Goal: Information Seeking & Learning: Learn about a topic

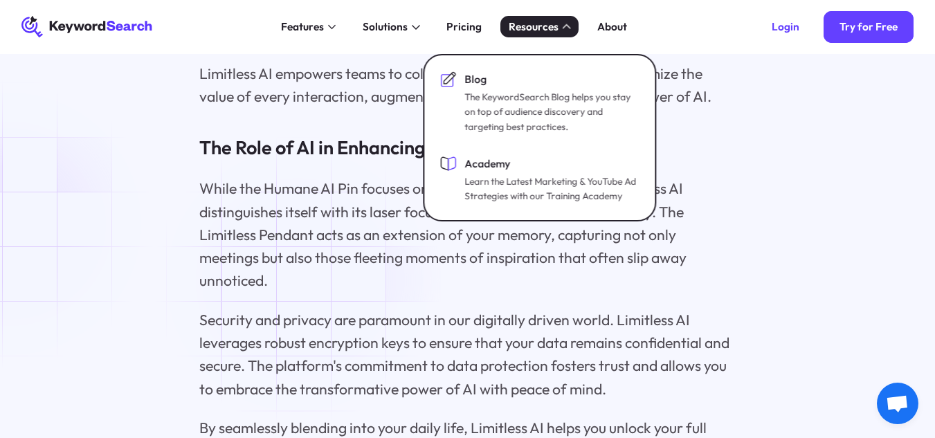
click at [301, 280] on p "While the Humane AI Pin focuses on broader AI companionship, Limitless AI disti…" at bounding box center [467, 234] width 536 height 115
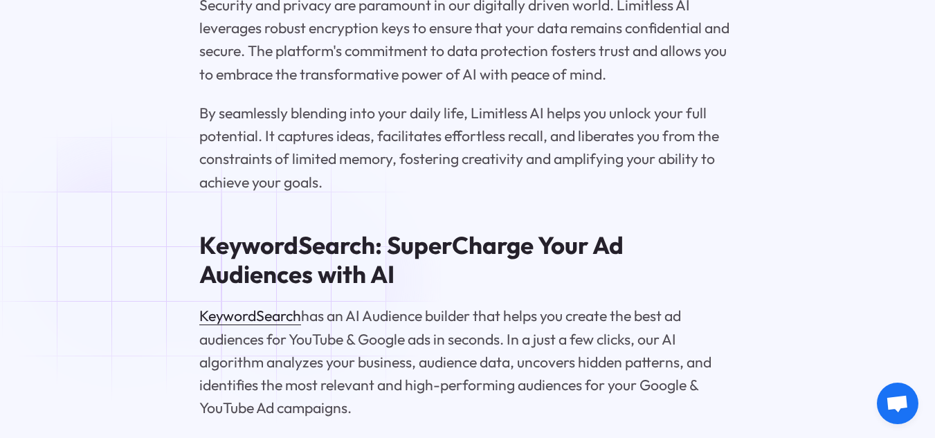
scroll to position [3261, 0]
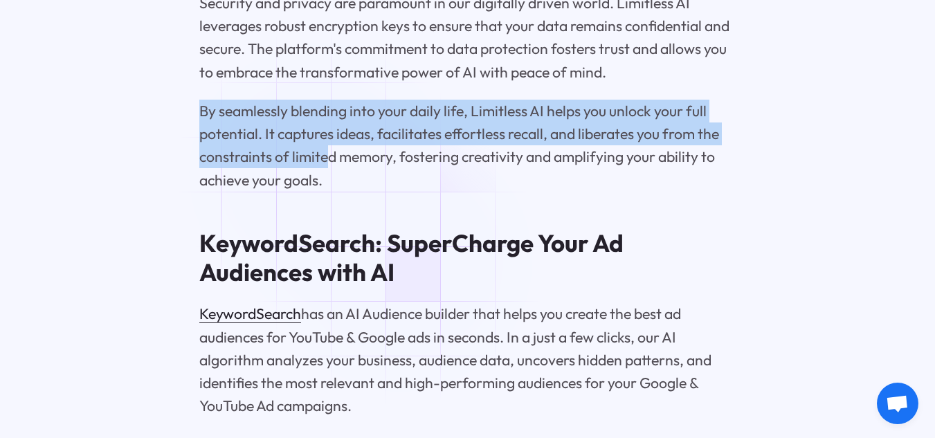
drag, startPoint x: 183, startPoint y: 128, endPoint x: 324, endPoint y: 174, distance: 147.7
click at [324, 174] on p "By seamlessly blending into your daily life, Limitless AI helps you unlock your…" at bounding box center [467, 146] width 536 height 92
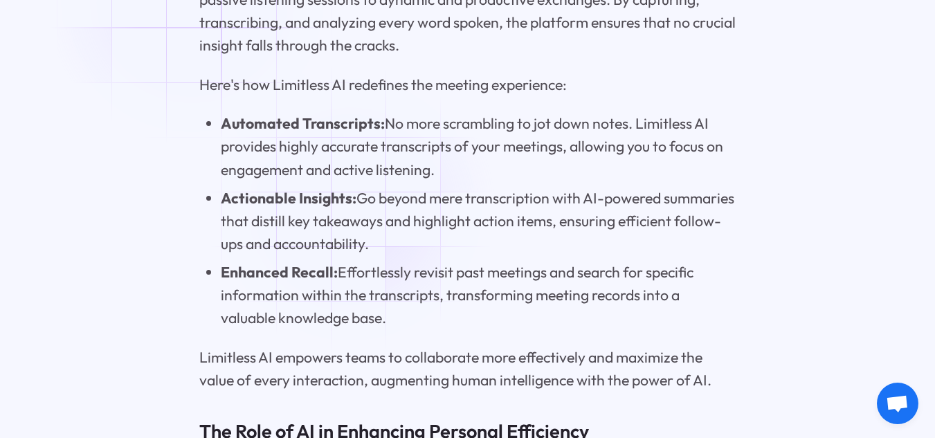
scroll to position [2735, 0]
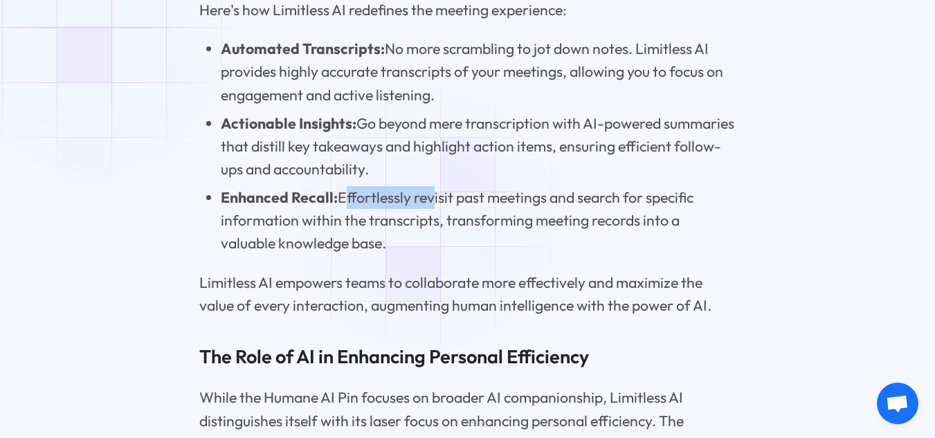
drag, startPoint x: 337, startPoint y: 219, endPoint x: 429, endPoint y: 219, distance: 92.0
click at [429, 219] on li "Enhanced Recall: Effortlessly revisit past meetings and search for specific inf…" at bounding box center [478, 220] width 515 height 69
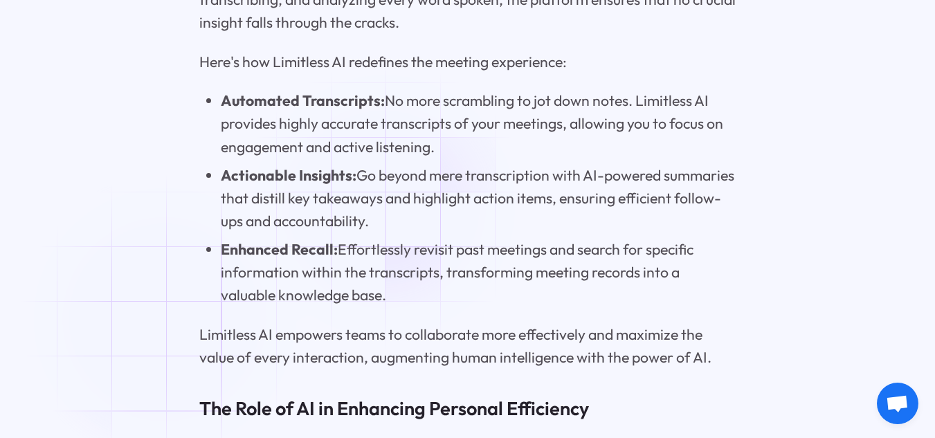
scroll to position [2825, 0]
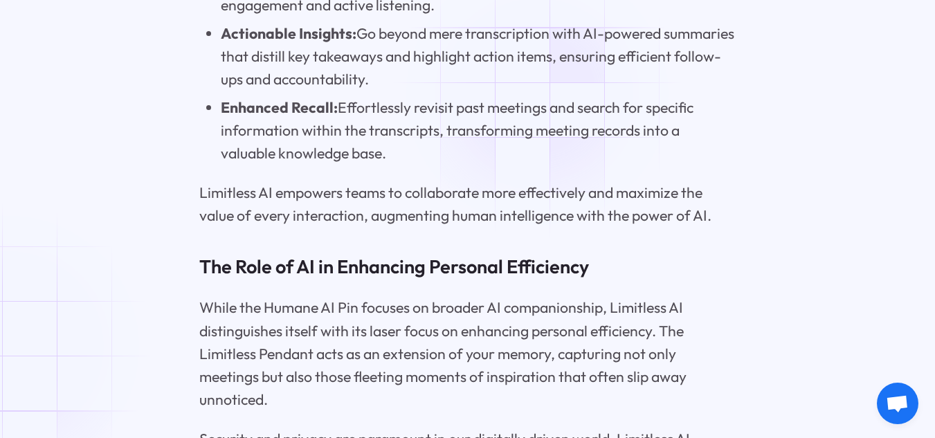
drag, startPoint x: 347, startPoint y: 39, endPoint x: 543, endPoint y: 94, distance: 203.4
click at [543, 91] on li "Actionable Insights: Go beyond mere transcription with AI-powered summaries tha…" at bounding box center [478, 56] width 515 height 69
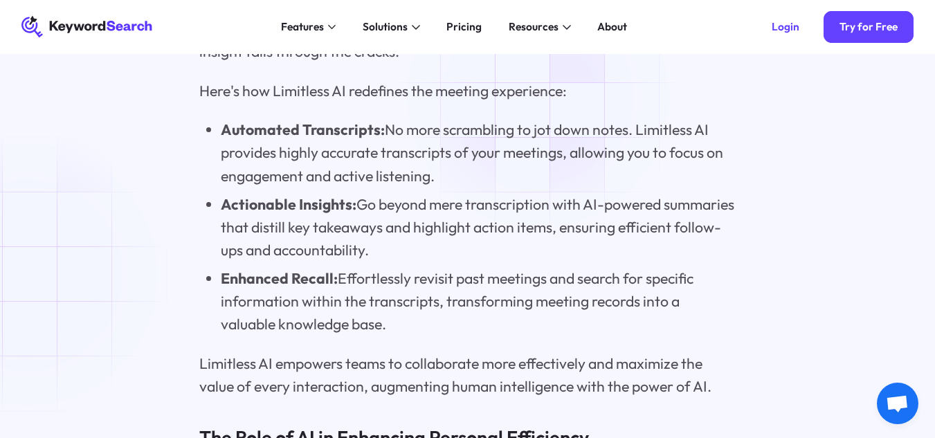
scroll to position [2653, 0]
copy li ": Go beyond mere transcription with AI-powered summaries that distill key takea…"
click at [454, 260] on li "Actionable Insights: Go beyond mere transcription with AI-powered summaries tha…" at bounding box center [478, 228] width 515 height 69
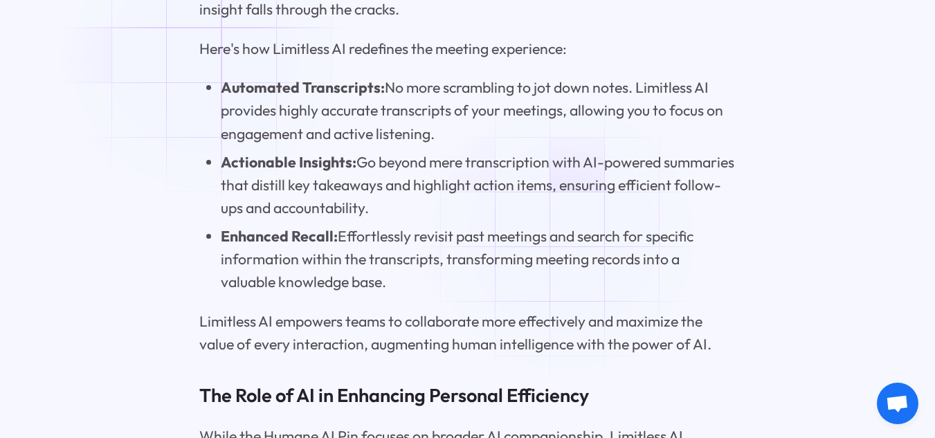
scroll to position [2701, 0]
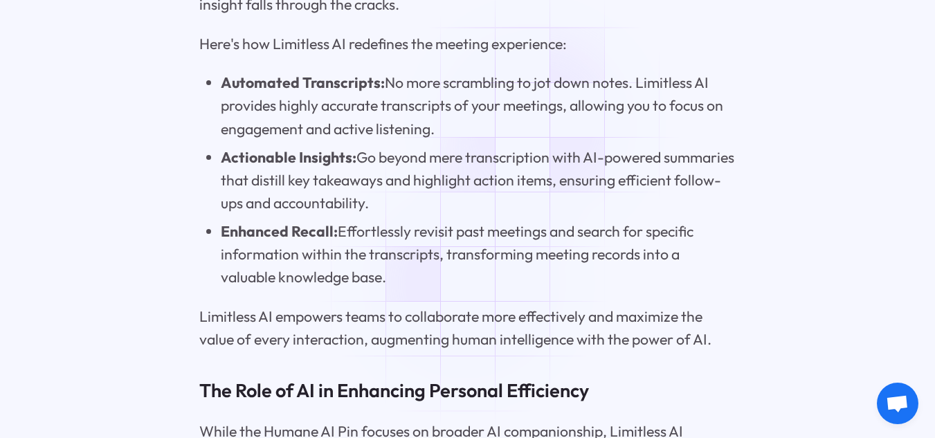
drag, startPoint x: 330, startPoint y: 244, endPoint x: 469, endPoint y: 283, distance: 144.3
click at [469, 283] on li "Enhanced Recall: Effortlessly revisit past meetings and search for specific inf…" at bounding box center [478, 254] width 515 height 69
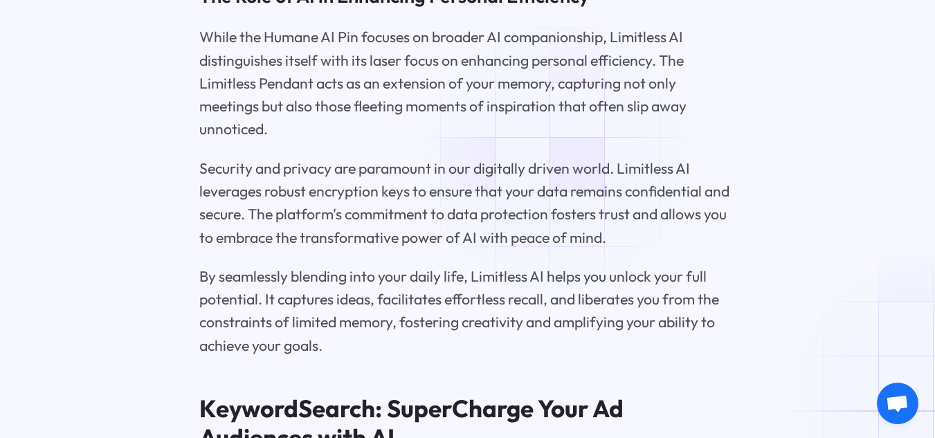
scroll to position [3121, 0]
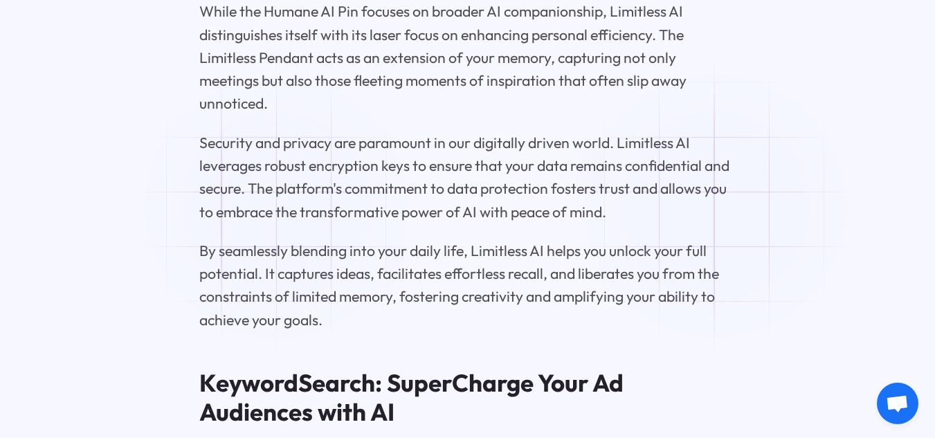
click at [279, 207] on p "Security and privacy are paramount in our digitally driven world. Limitless AI …" at bounding box center [467, 177] width 536 height 92
click at [296, 210] on p "Security and privacy are paramount in our digitally driven world. Limitless AI …" at bounding box center [467, 177] width 536 height 92
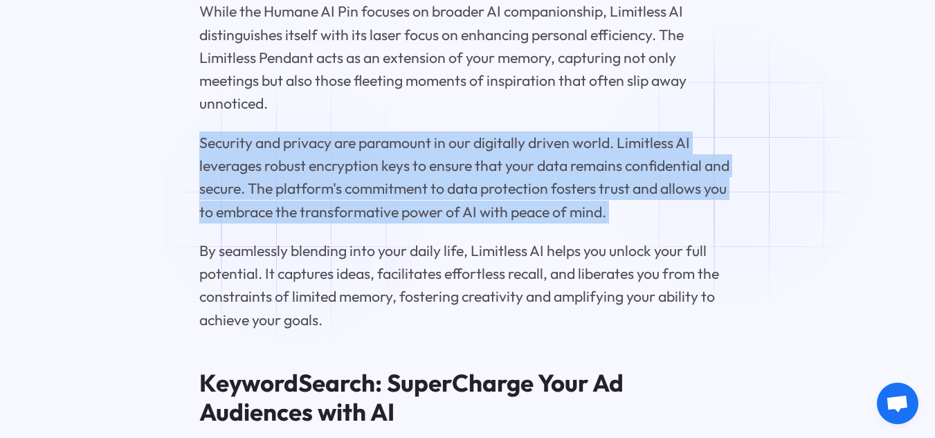
click at [296, 210] on p "Security and privacy are paramount in our digitally driven world. Limitless AI …" at bounding box center [467, 177] width 536 height 92
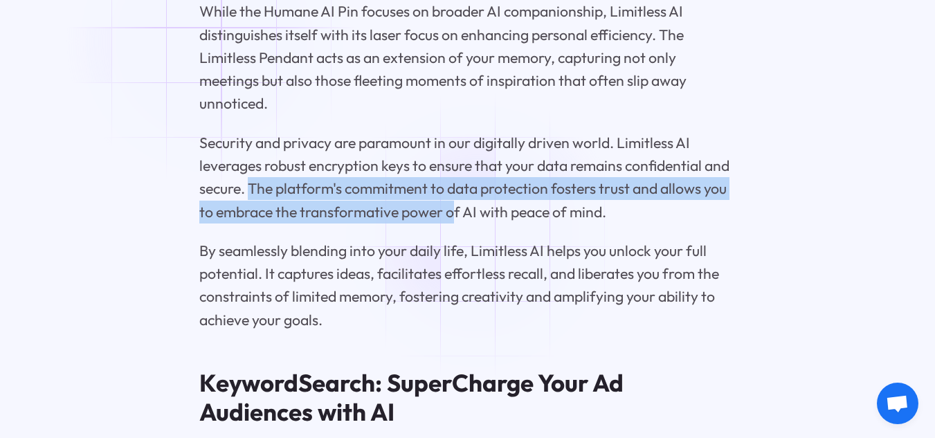
drag, startPoint x: 276, startPoint y: 212, endPoint x: 482, endPoint y: 236, distance: 207.6
click at [482, 223] on p "Security and privacy are paramount in our digitally driven world. Limitless AI …" at bounding box center [467, 177] width 536 height 92
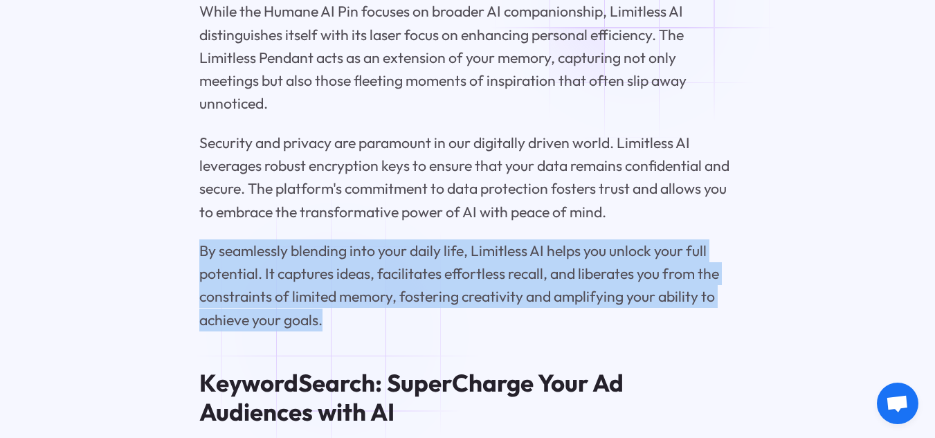
drag, startPoint x: 189, startPoint y: 276, endPoint x: 341, endPoint y: 333, distance: 162.6
copy p "By seamlessly blending into your daily life, Limitless AI helps you unlock your…"
